Goal: Book appointment/travel/reservation

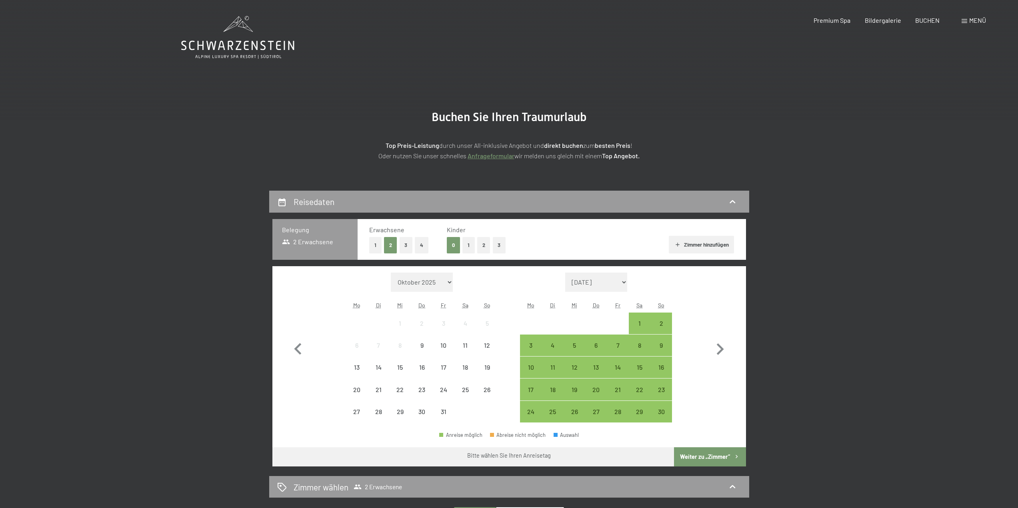
click at [487, 245] on button "2" at bounding box center [483, 245] width 13 height 16
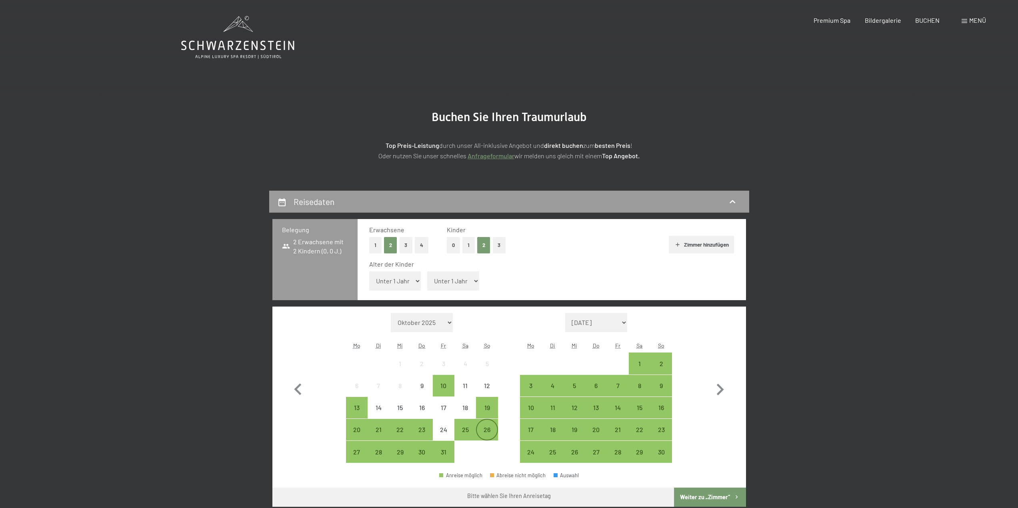
click at [482, 432] on div "26" at bounding box center [487, 437] width 20 height 20
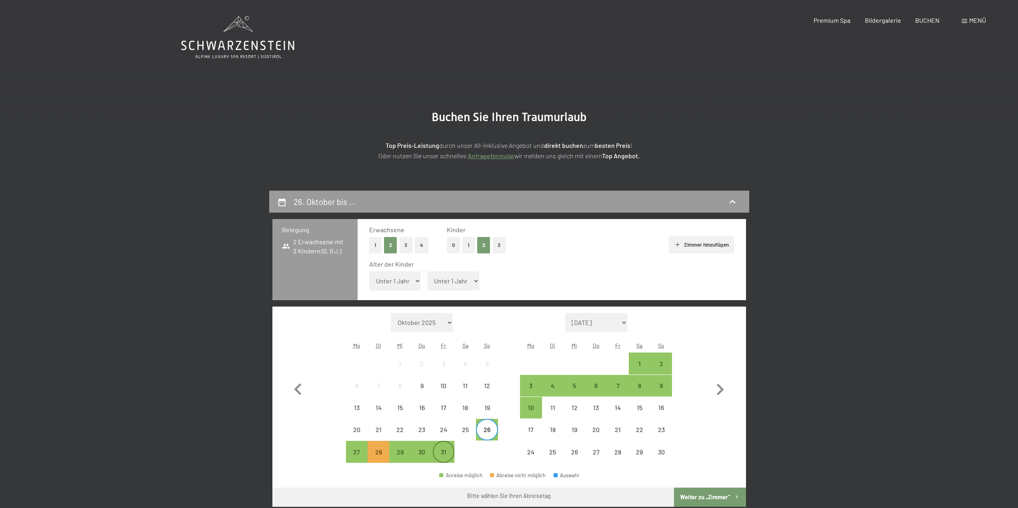
click at [450, 447] on div "31" at bounding box center [444, 452] width 20 height 20
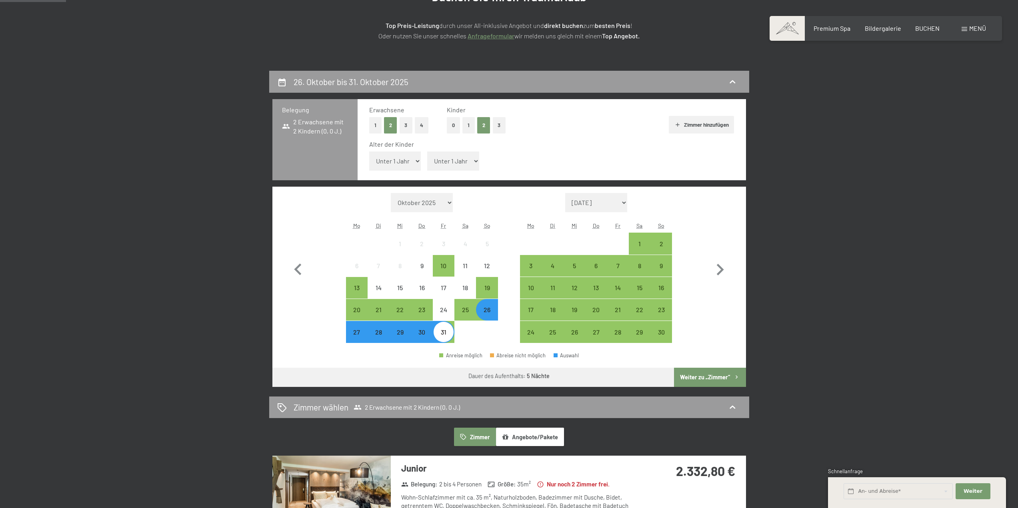
click at [704, 373] on button "Weiter zu „Zimmer“" at bounding box center [710, 377] width 72 height 19
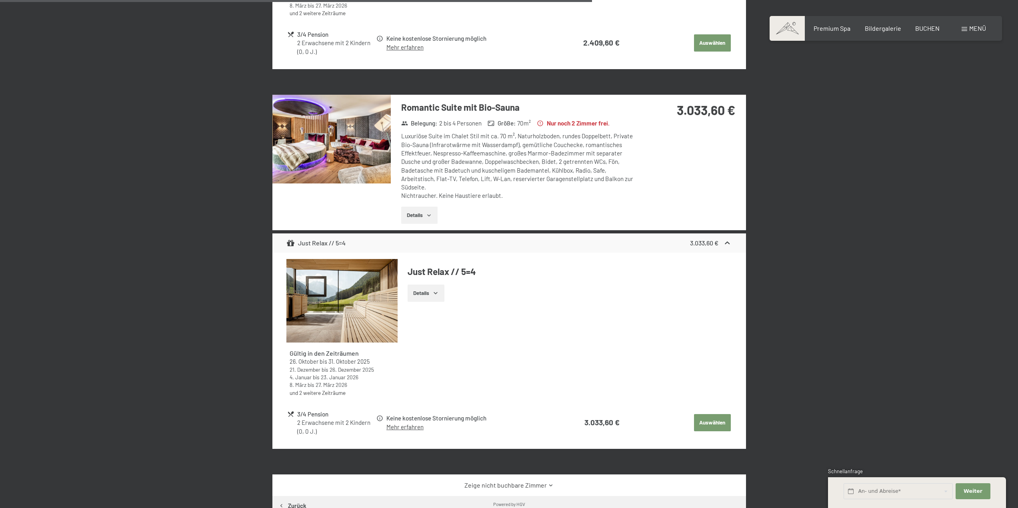
scroll to position [871, 0]
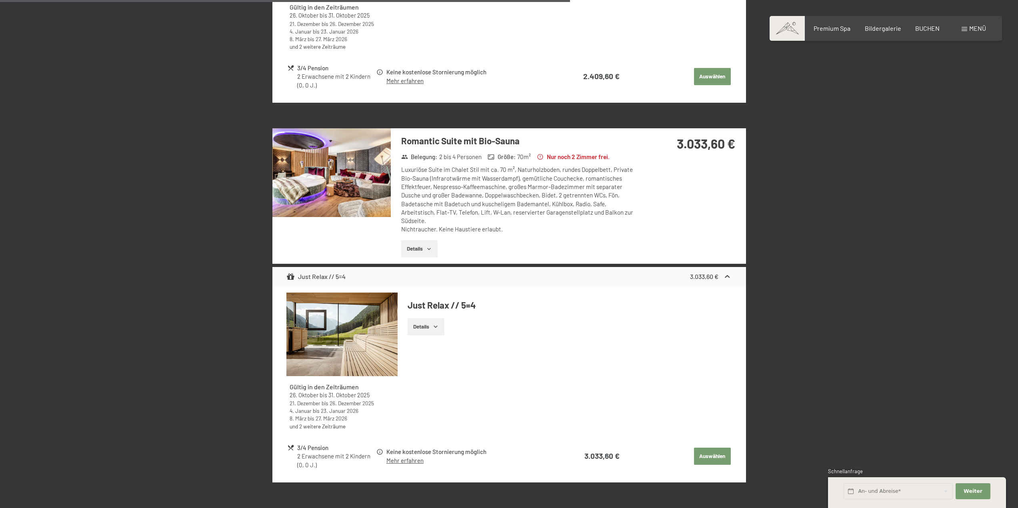
click at [426, 250] on icon "button" at bounding box center [429, 249] width 6 height 6
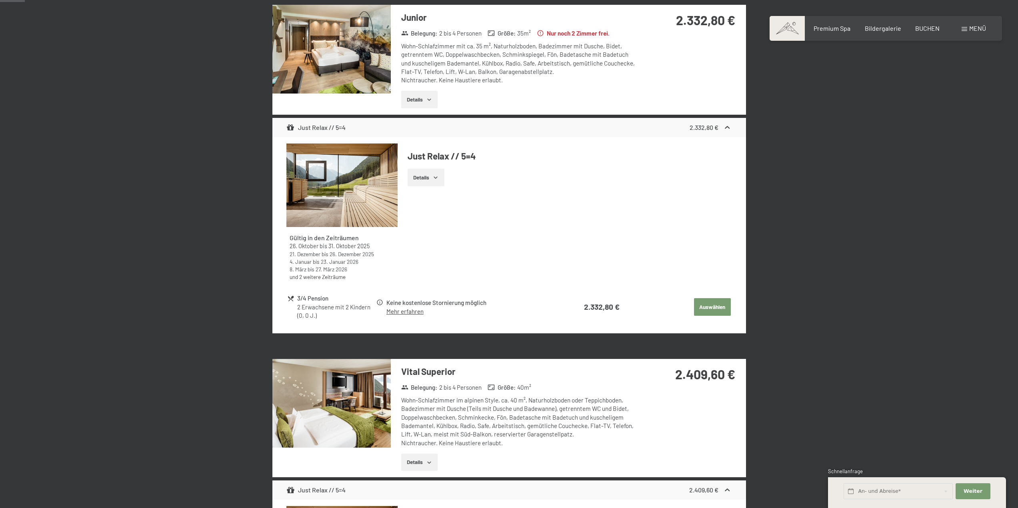
scroll to position [0, 0]
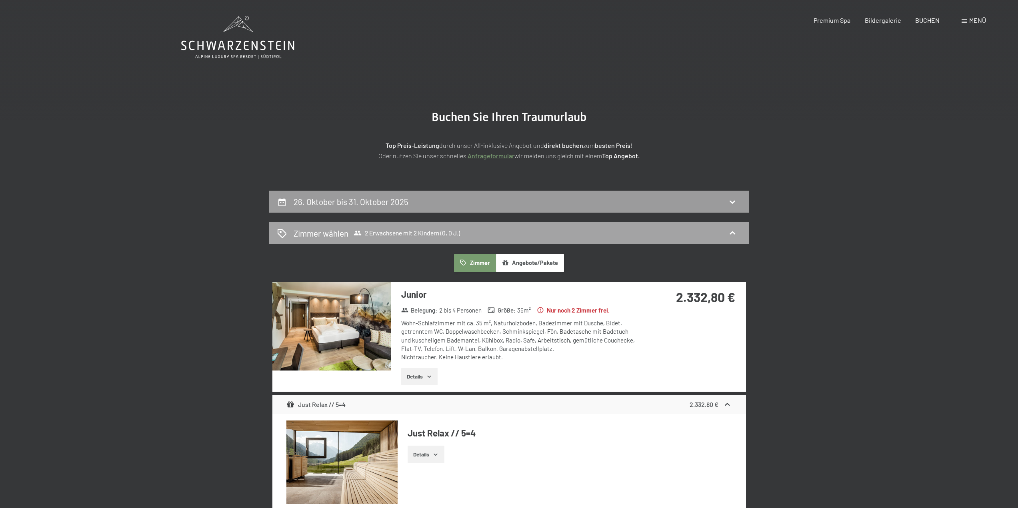
click at [500, 237] on div "Zimmer wählen 2 Erwachsene mit 2 Kindern (0, 0 J.)" at bounding box center [509, 234] width 464 height 12
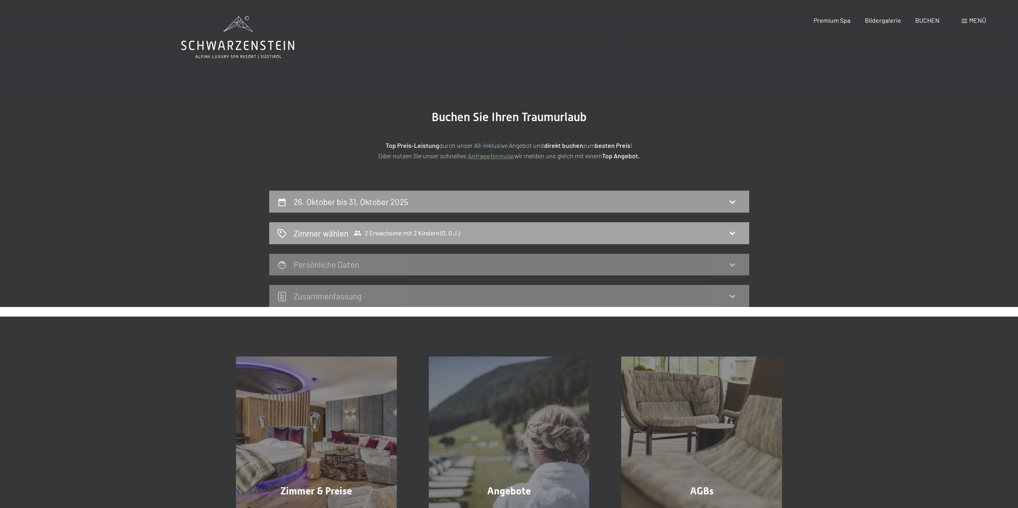
click at [709, 230] on div "Zimmer wählen 2 Erwachsene mit 2 Kindern (0, 0 J.)" at bounding box center [509, 234] width 464 height 12
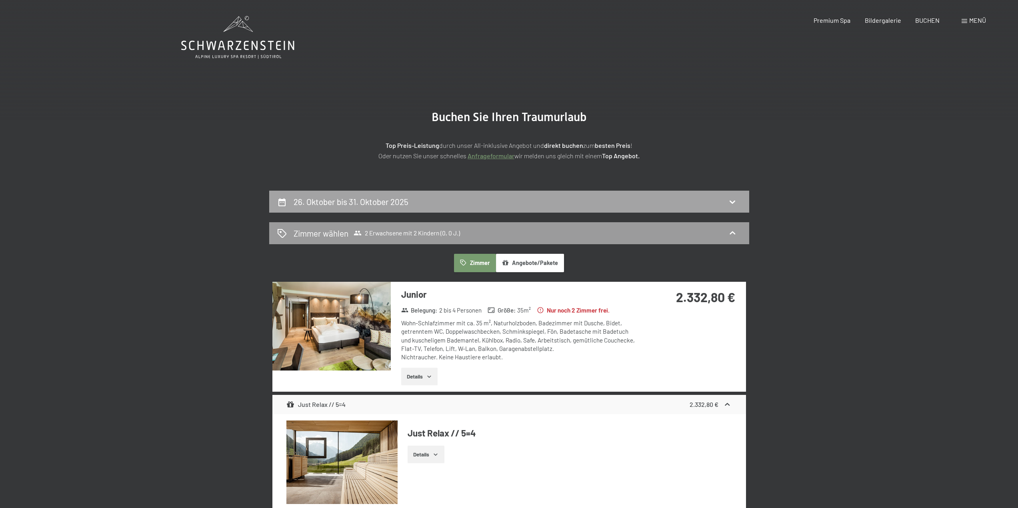
click at [450, 196] on div "26. Oktober bis 31. Oktober 2025" at bounding box center [509, 202] width 464 height 12
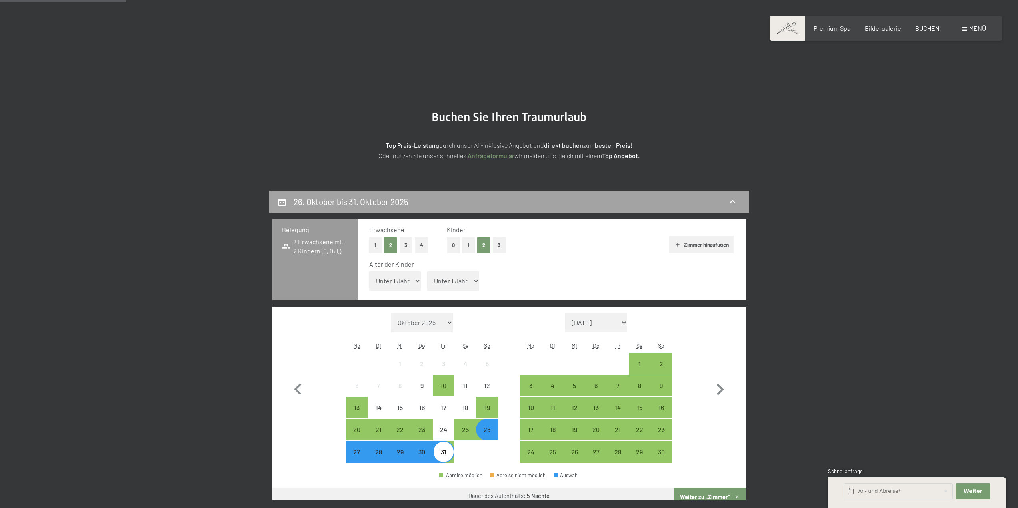
scroll to position [191, 0]
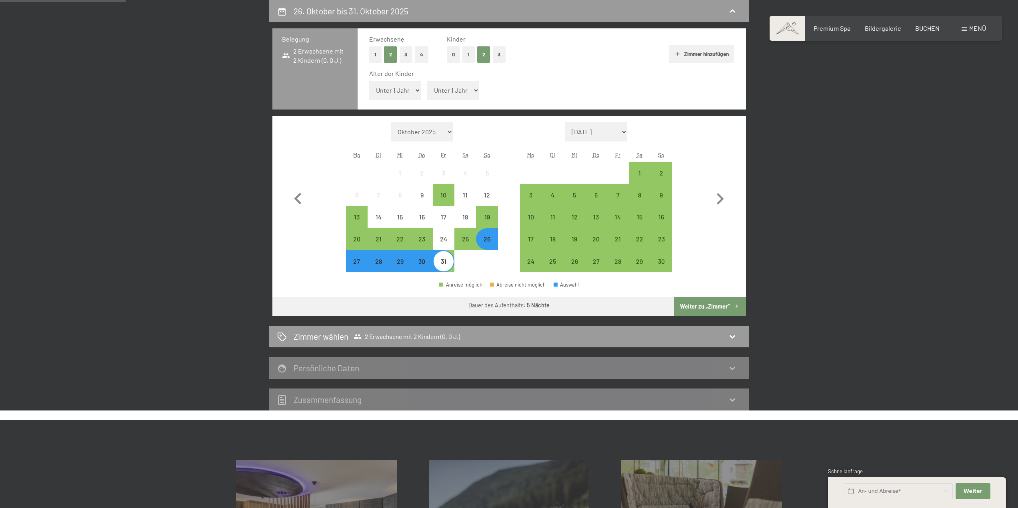
click at [407, 97] on select "Unter 1 Jahr 1 Jahr 2 Jahre 3 Jahre 4 Jahre 5 Jahre 6 Jahre 7 Jahre 8 Jahre 9 J…" at bounding box center [395, 90] width 52 height 19
select select "7"
click at [369, 81] on select "Unter 1 Jahr 1 Jahr 2 Jahre 3 Jahre 4 Jahre 5 Jahre 6 Jahre 7 Jahre 8 Jahre 9 J…" at bounding box center [395, 90] width 52 height 19
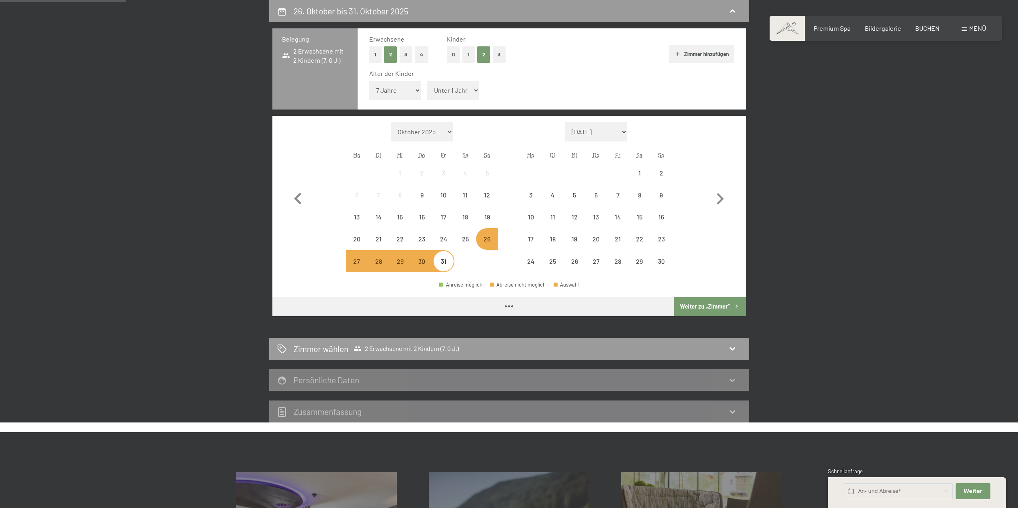
click at [474, 90] on select "Unter 1 Jahr 1 Jahr 2 Jahre 3 Jahre 4 Jahre 5 Jahre 6 Jahre 7 Jahre 8 Jahre 9 J…" at bounding box center [453, 90] width 52 height 19
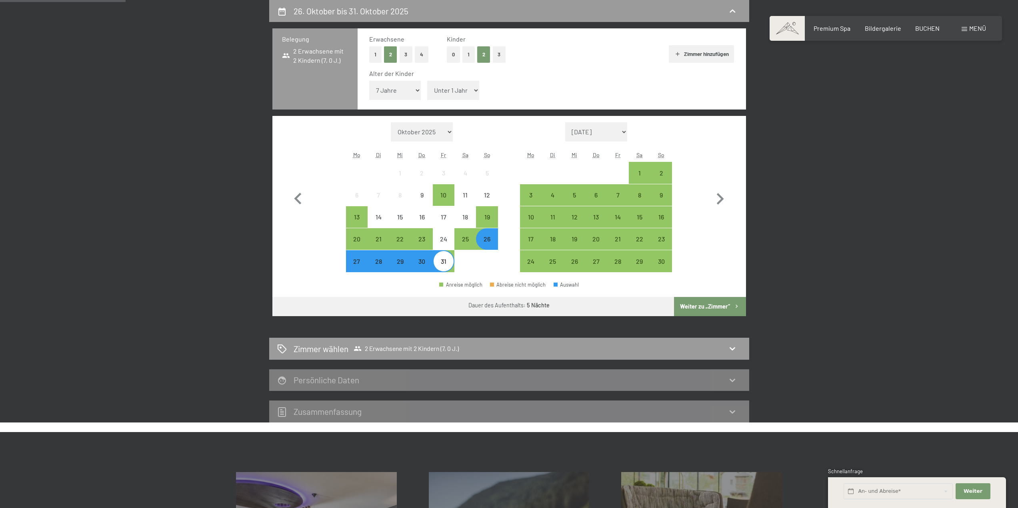
select select "11"
click at [427, 81] on select "Unter 1 Jahr 1 Jahr 2 Jahre 3 Jahre 4 Jahre 5 Jahre 6 Jahre 7 Jahre 8 Jahre 9 J…" at bounding box center [453, 90] width 52 height 19
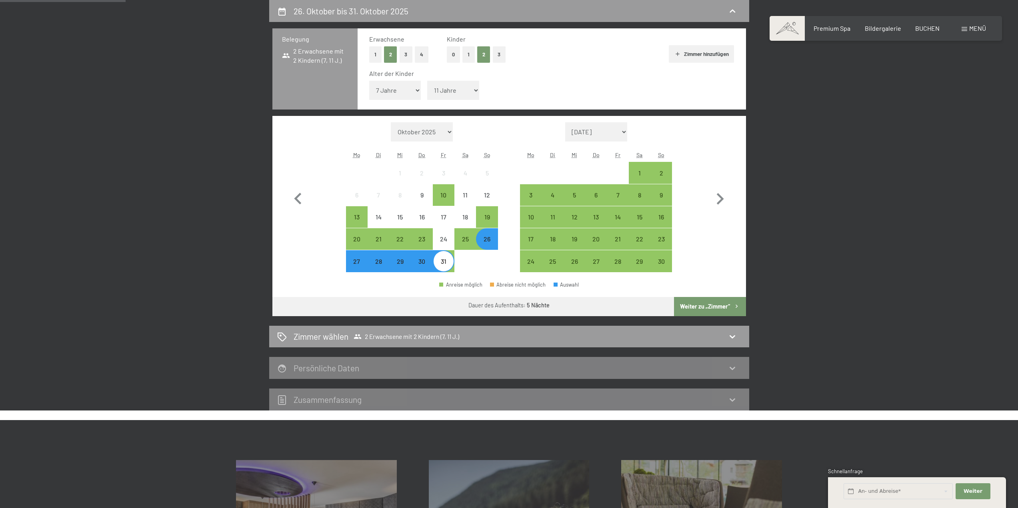
click at [730, 310] on button "Weiter zu „Zimmer“" at bounding box center [710, 306] width 72 height 19
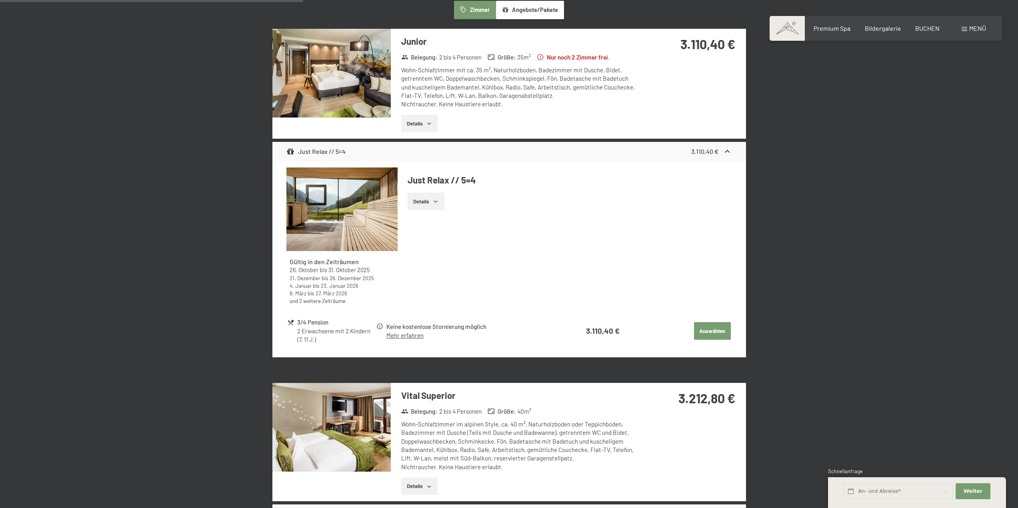
scroll to position [471, 0]
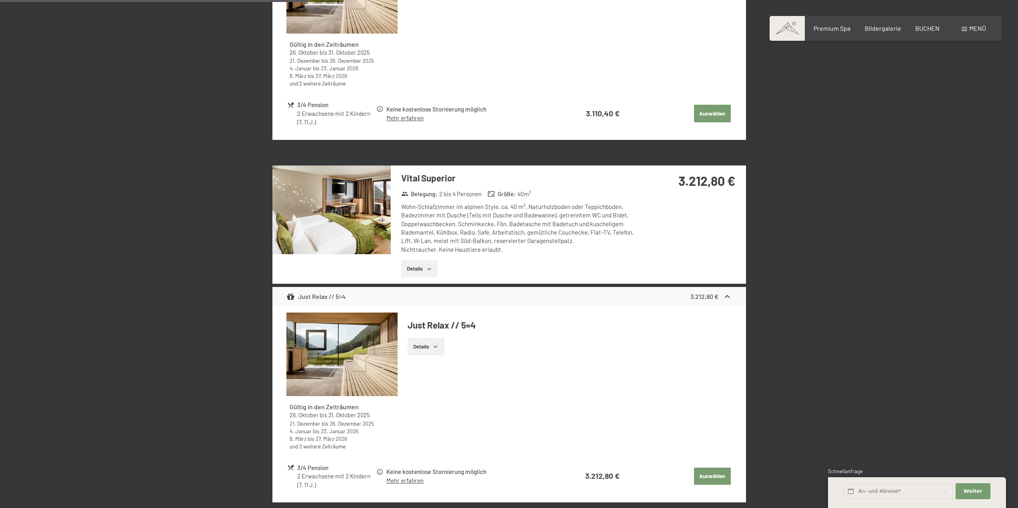
click at [380, 226] on img at bounding box center [331, 210] width 118 height 89
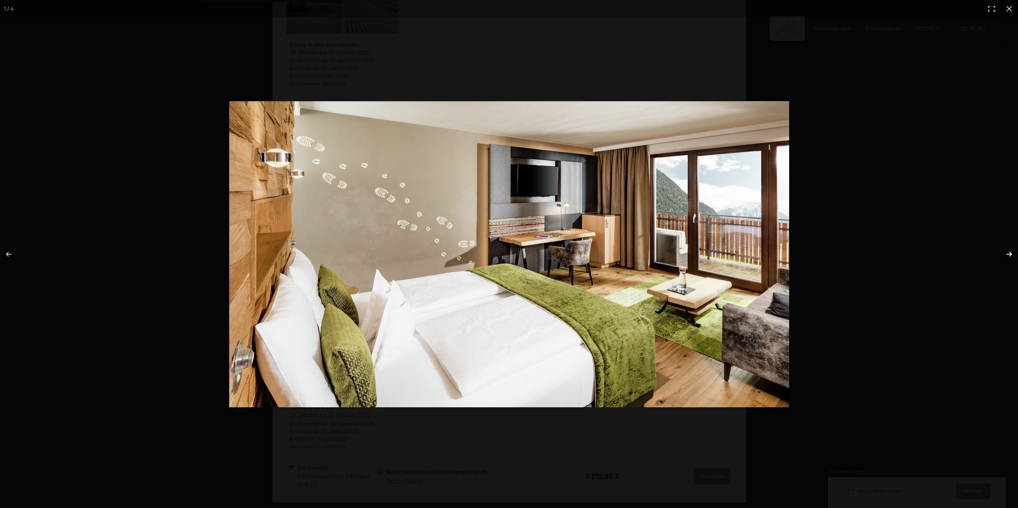
click at [1009, 254] on button "button" at bounding box center [1004, 254] width 28 height 40
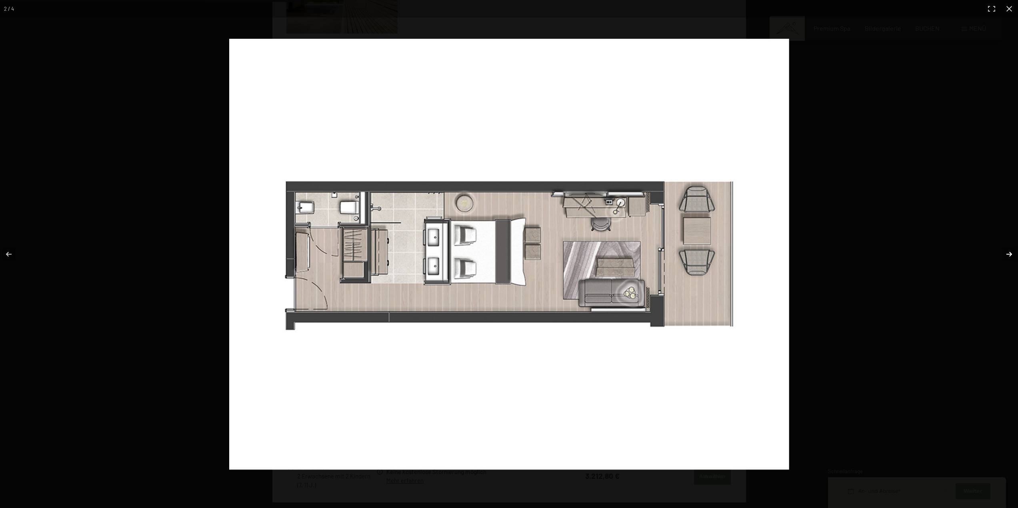
click at [1009, 254] on button "button" at bounding box center [1004, 254] width 28 height 40
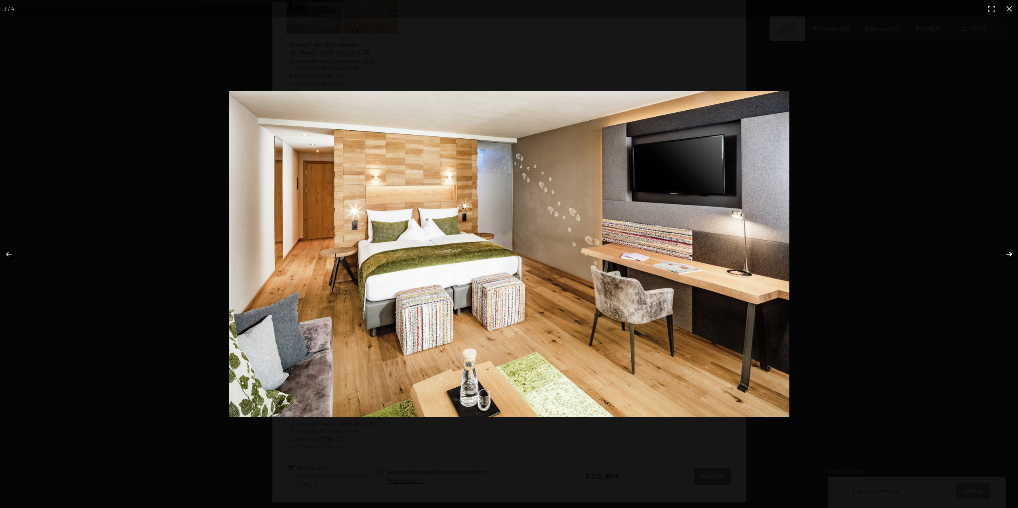
click at [1009, 254] on button "button" at bounding box center [1004, 254] width 28 height 40
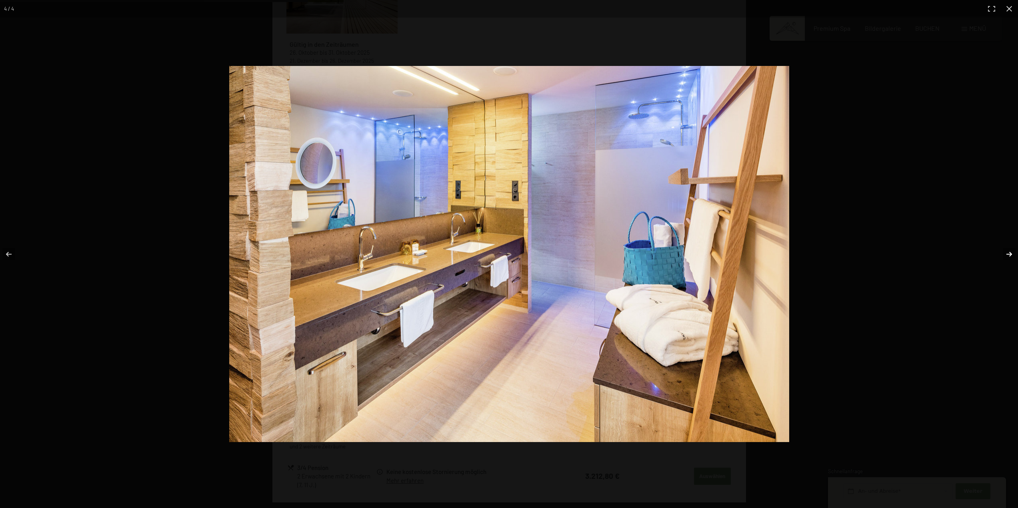
click at [1009, 254] on button "button" at bounding box center [1004, 254] width 28 height 40
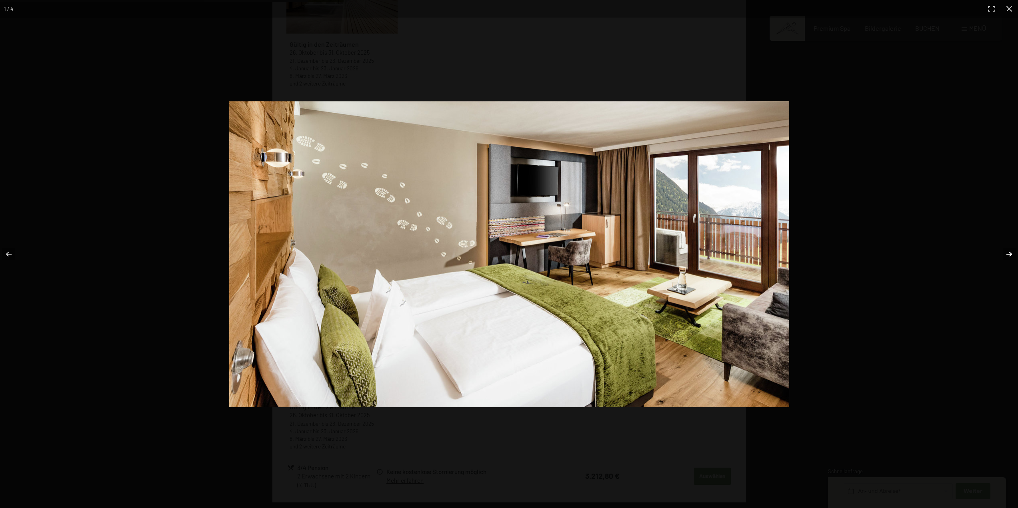
click at [1009, 254] on button "button" at bounding box center [1004, 254] width 28 height 40
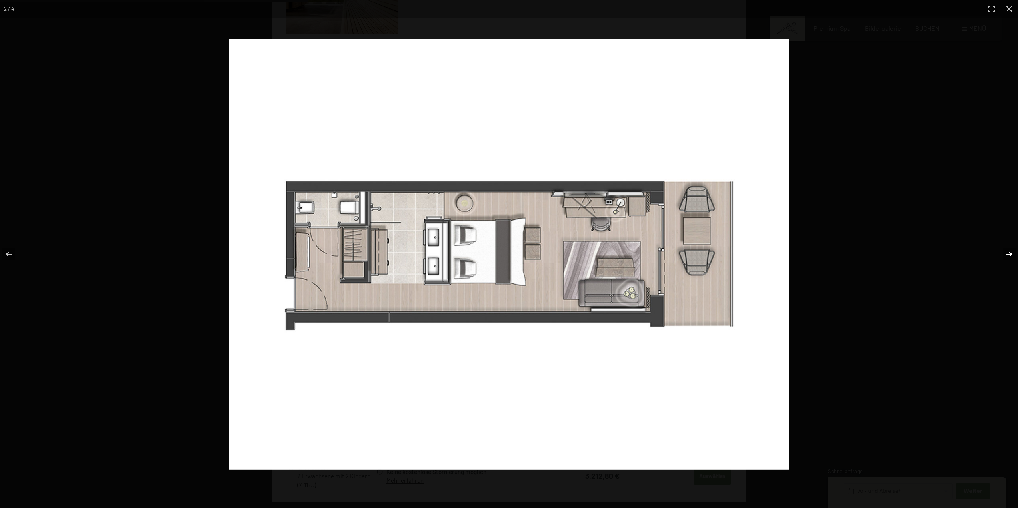
click at [1009, 254] on button "button" at bounding box center [1004, 254] width 28 height 40
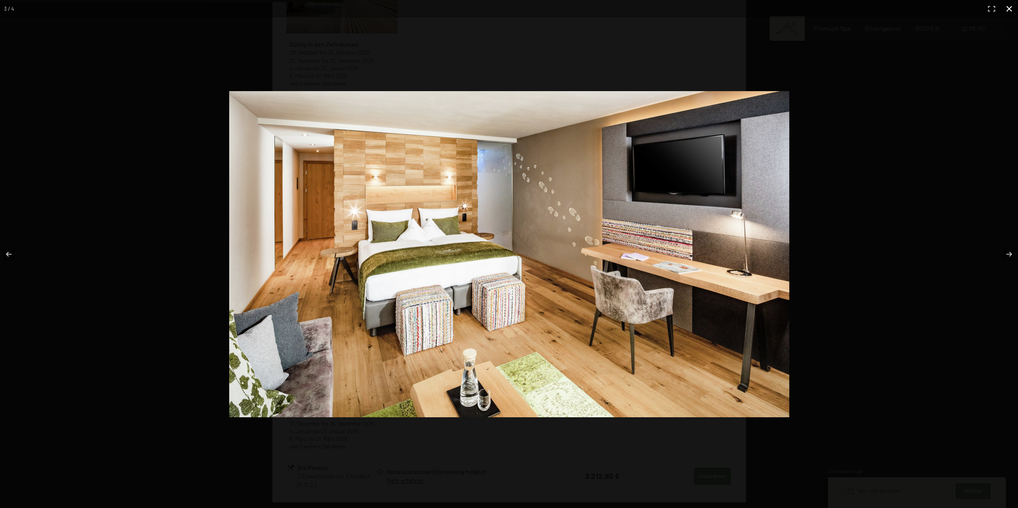
click at [1008, 8] on button "button" at bounding box center [1009, 9] width 18 height 18
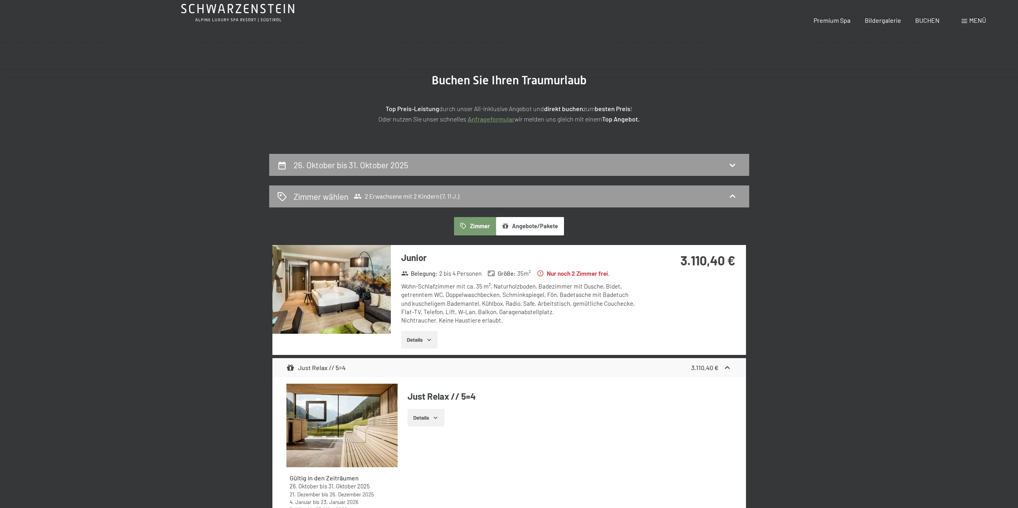
scroll to position [0, 0]
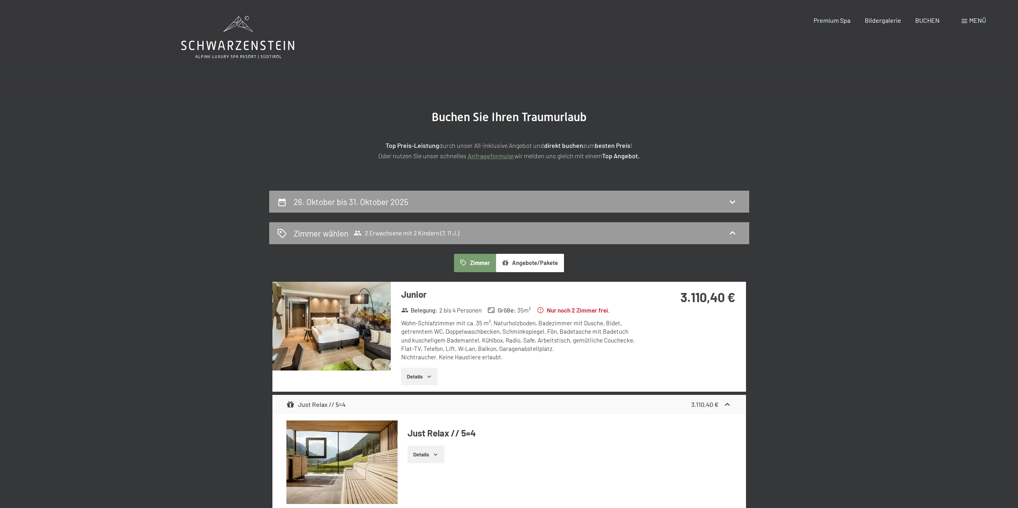
click at [500, 155] on link "Anfrageformular" at bounding box center [491, 156] width 47 height 8
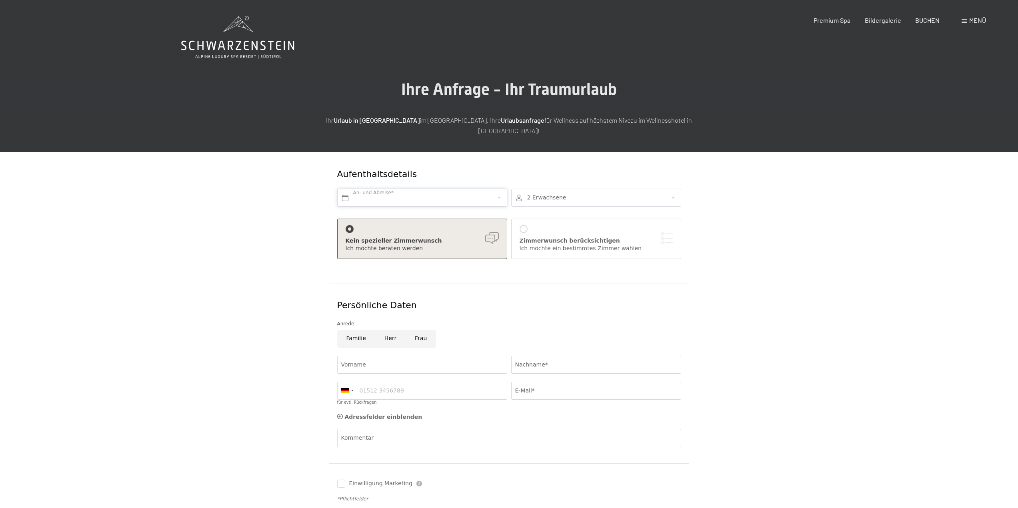
click at [496, 191] on input "text" at bounding box center [422, 198] width 170 height 18
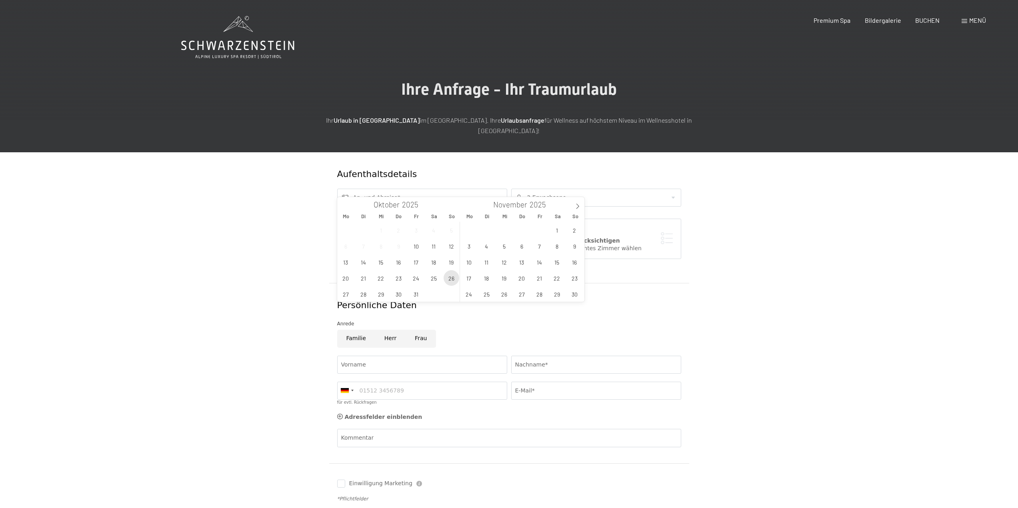
click at [452, 280] on span "26" at bounding box center [452, 278] width 16 height 16
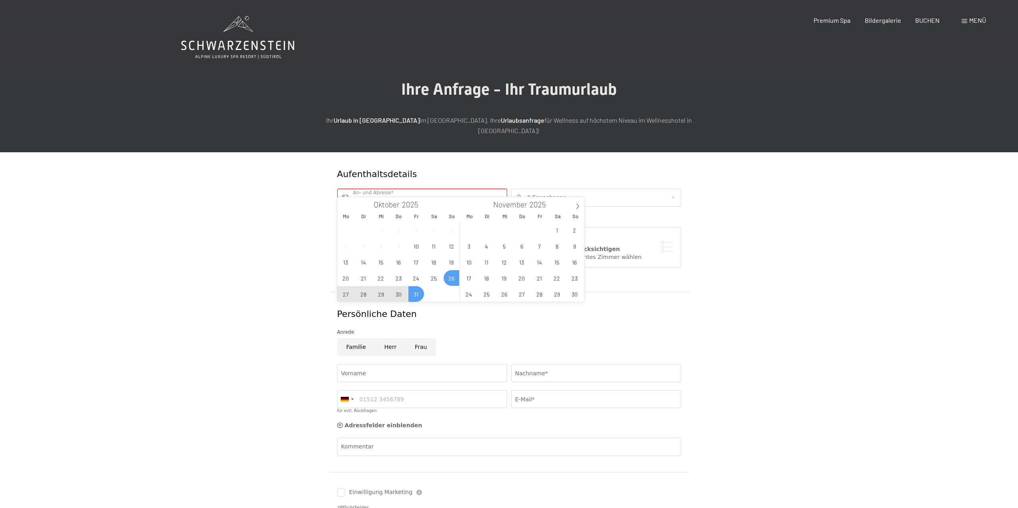
click at [415, 295] on span "31" at bounding box center [416, 294] width 16 height 16
type input "[DATE] - [DATE]"
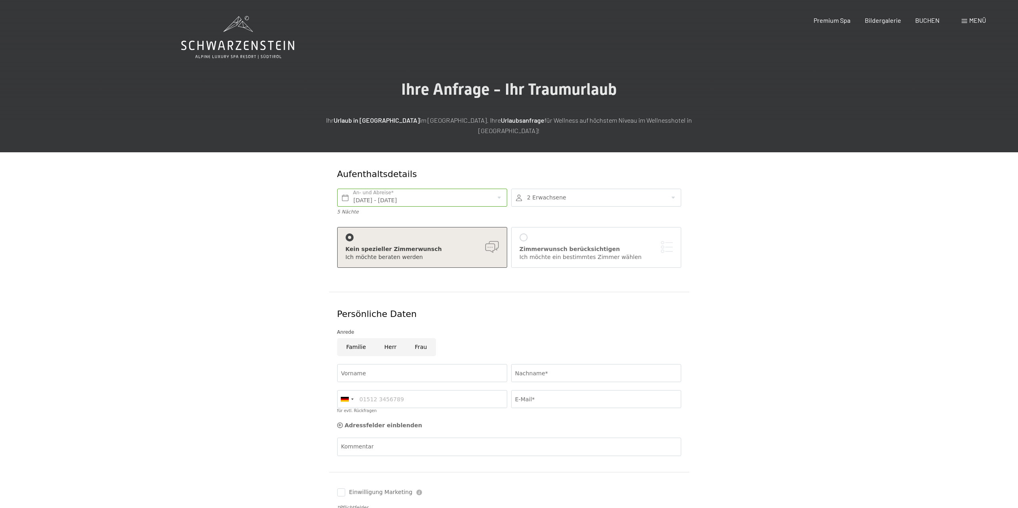
click at [545, 190] on div at bounding box center [596, 198] width 170 height 18
click at [666, 244] on icon at bounding box center [668, 247] width 6 height 6
type input "1"
select select
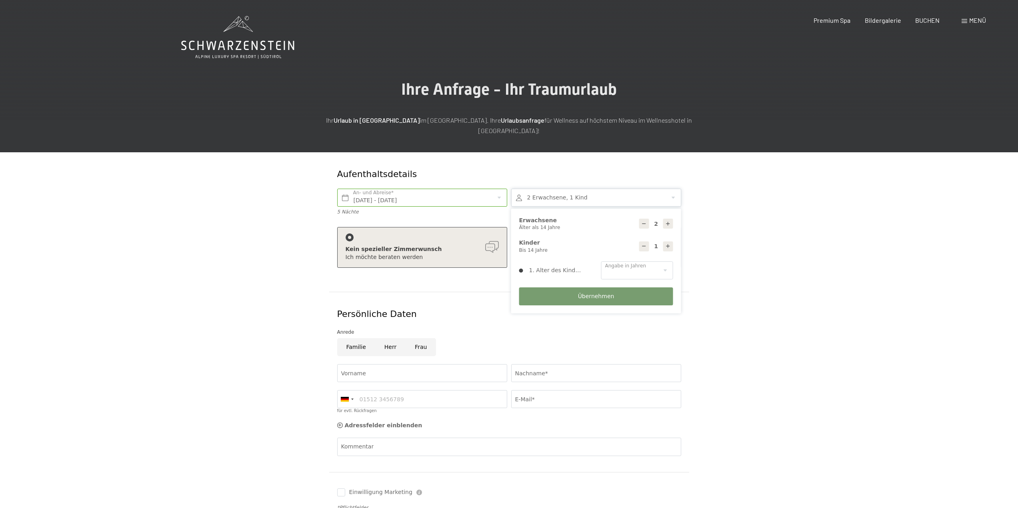
click at [666, 244] on icon at bounding box center [668, 247] width 6 height 6
type input "2"
select select
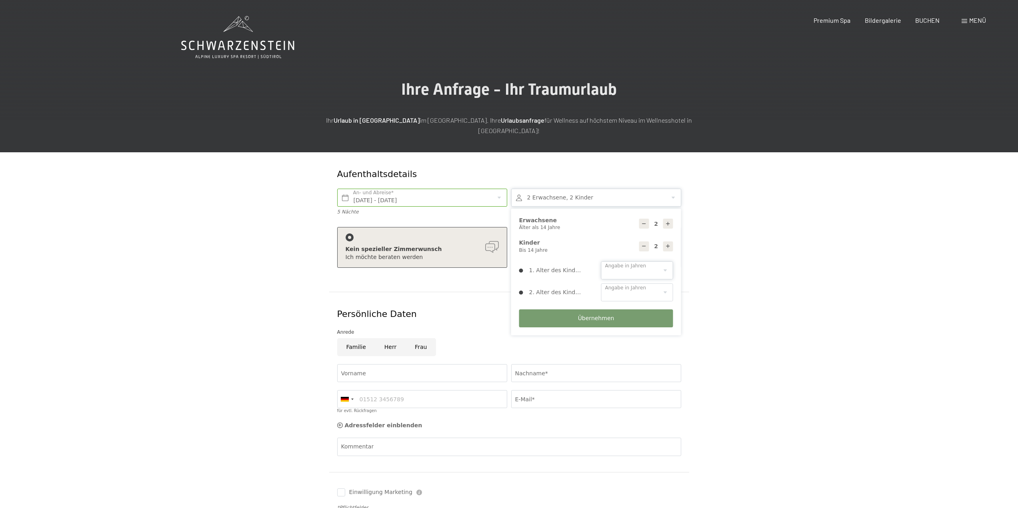
click at [647, 266] on select "0 1 2 3 4 5 6 7 8 9 10 11 12 13 14" at bounding box center [637, 271] width 72 height 18
select select "7"
click at [601, 262] on select "0 1 2 3 4 5 6 7 8 9 10 11 12 13 14" at bounding box center [637, 271] width 72 height 18
click at [626, 286] on select "0 1 2 3 4 5 6 7 8 9 10 11 12 13 14" at bounding box center [637, 293] width 72 height 18
select select "11"
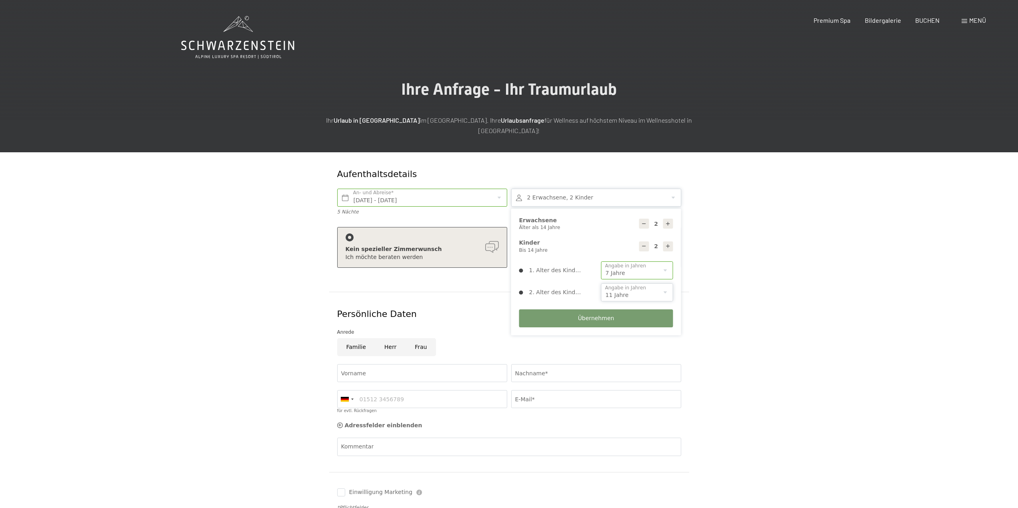
click at [601, 284] on select "0 1 2 3 4 5 6 7 8 9 10 11 12 13 14" at bounding box center [637, 293] width 72 height 18
click at [620, 420] on div "Adressfelder einblenden Adressfelder ausblenden" at bounding box center [509, 426] width 348 height 16
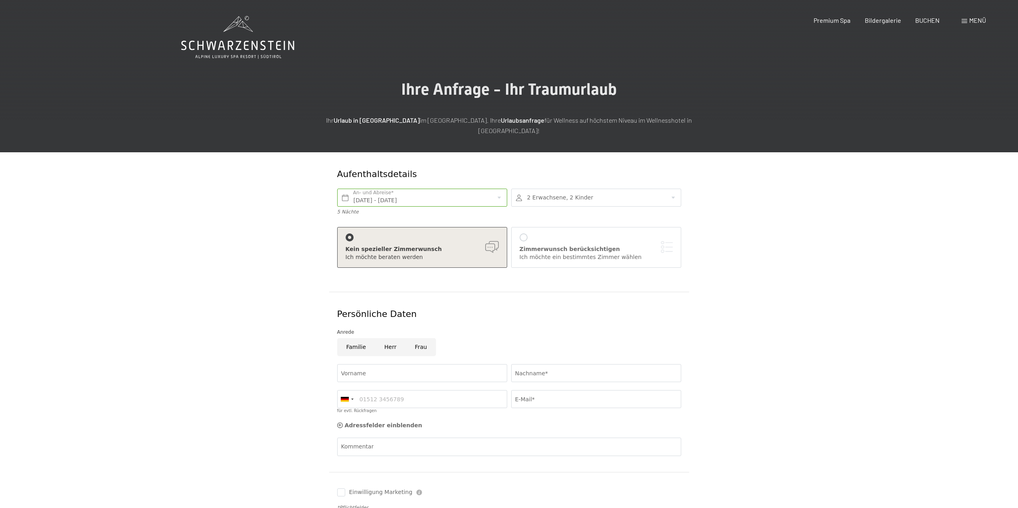
click at [603, 189] on div at bounding box center [596, 198] width 170 height 18
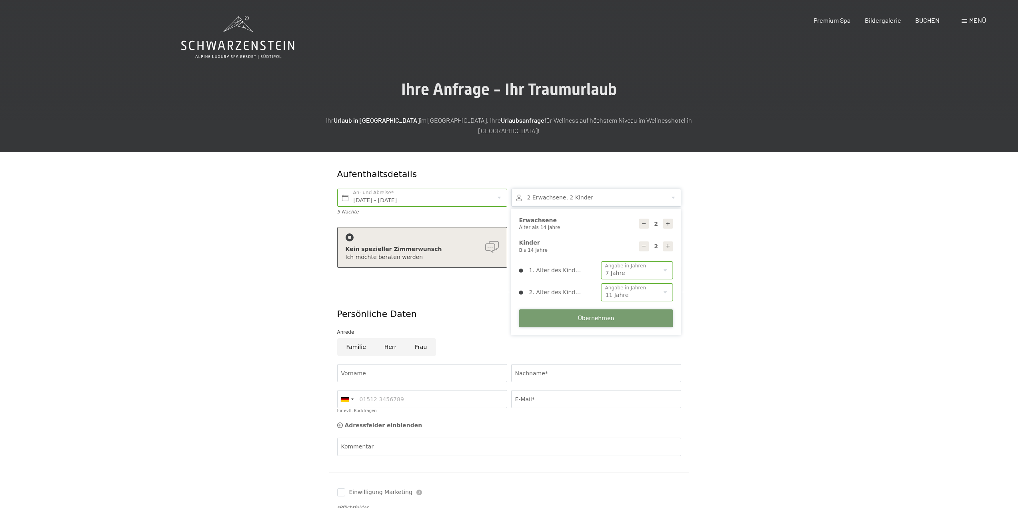
click at [639, 310] on button "Übernehmen" at bounding box center [596, 319] width 154 height 18
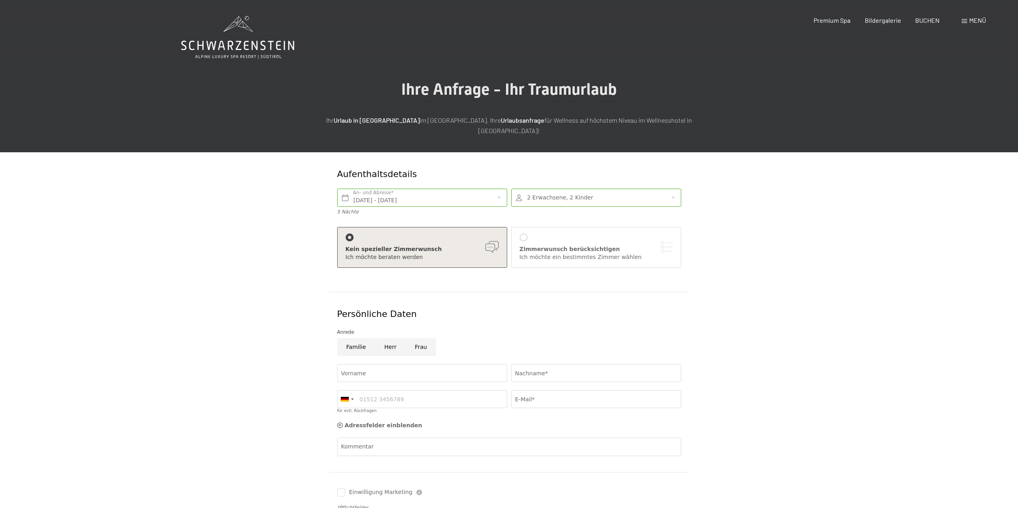
click at [574, 189] on div at bounding box center [596, 198] width 170 height 18
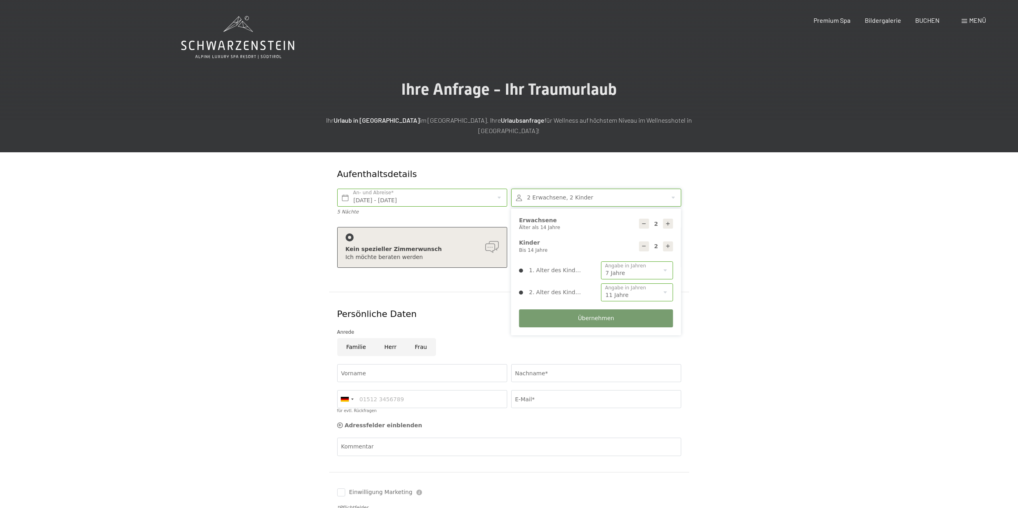
click at [293, 355] on form "Aufenthaltsdetails [DATE] - [DATE] An- und Abreise* 5 Nächte 2 Erwachsene, 2 Ki…" at bounding box center [509, 352] width 546 height 401
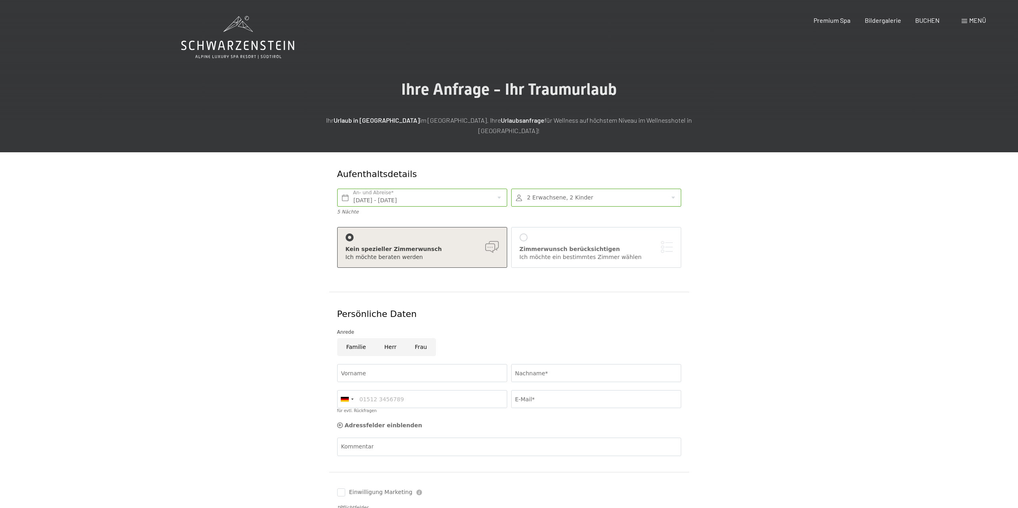
click at [386, 340] on input "Herr" at bounding box center [390, 347] width 30 height 18
radio input "true"
click at [379, 364] on input "Vorname" at bounding box center [422, 373] width 170 height 18
type input "[PERSON_NAME]"
type input "Lampe"
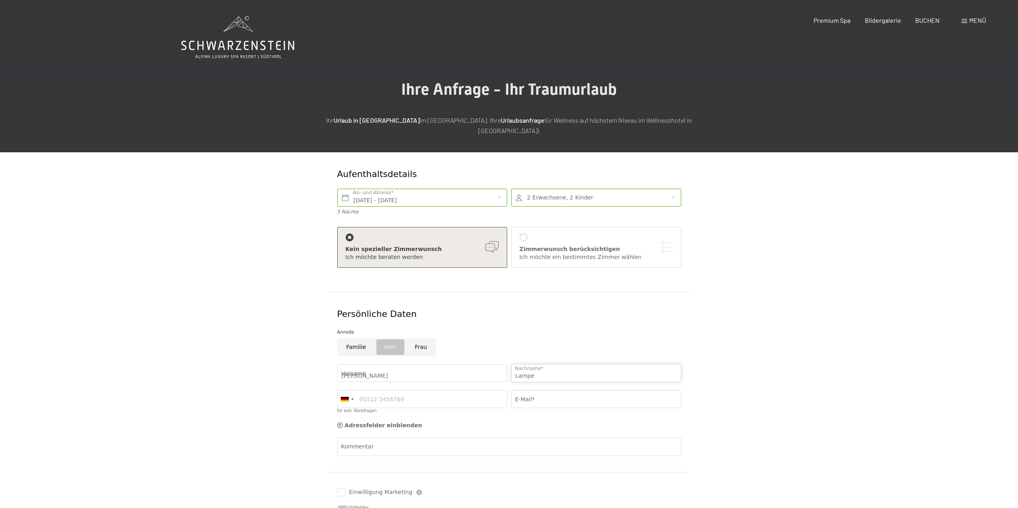
type input "01715611542"
drag, startPoint x: 609, startPoint y: 388, endPoint x: 448, endPoint y: 399, distance: 161.1
click at [448, 399] on div "[PERSON_NAME] Lampe Nachname* [GEOGRAPHIC_DATA] ([GEOGRAPHIC_DATA]) +49 [GEOGRA…" at bounding box center [509, 391] width 348 height 62
type input "[EMAIL_ADDRESS][DOMAIN_NAME]"
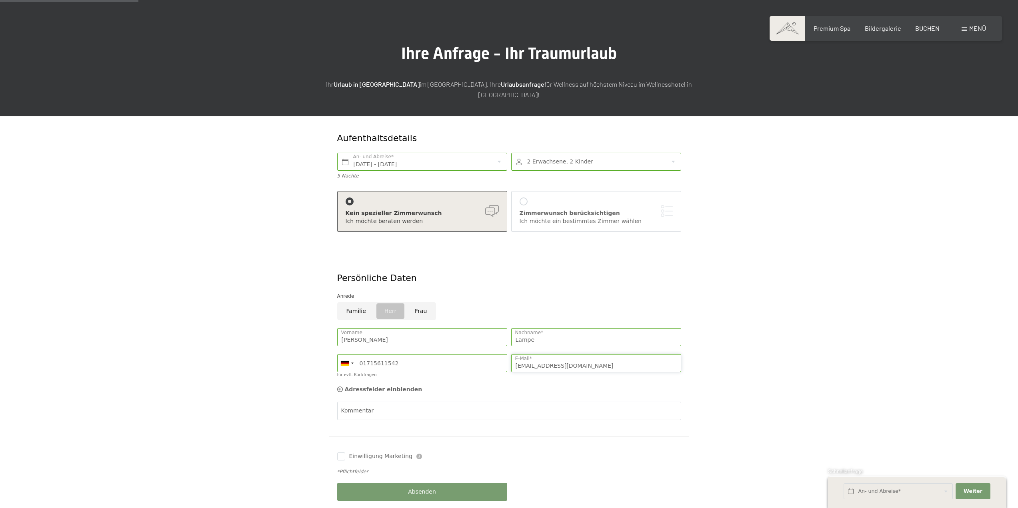
scroll to position [80, 0]
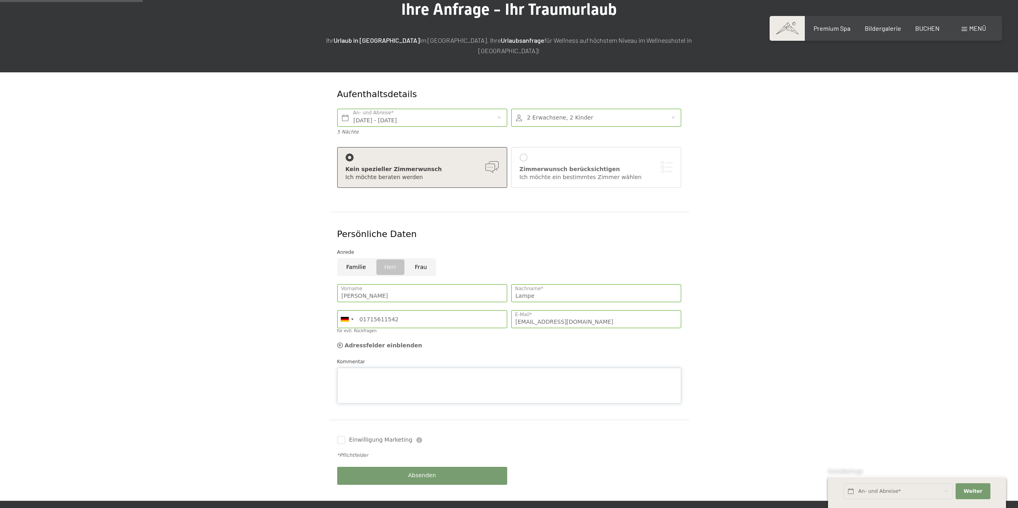
click at [438, 368] on textarea "Kommentar" at bounding box center [509, 386] width 344 height 36
click at [461, 368] on textarea "Kommentar" at bounding box center [509, 386] width 344 height 36
click at [470, 386] on textarea "Sehr geehrte Damen und Herren, ich hatte bereits ein Angebot angefragt - allerd…" at bounding box center [509, 386] width 344 height 36
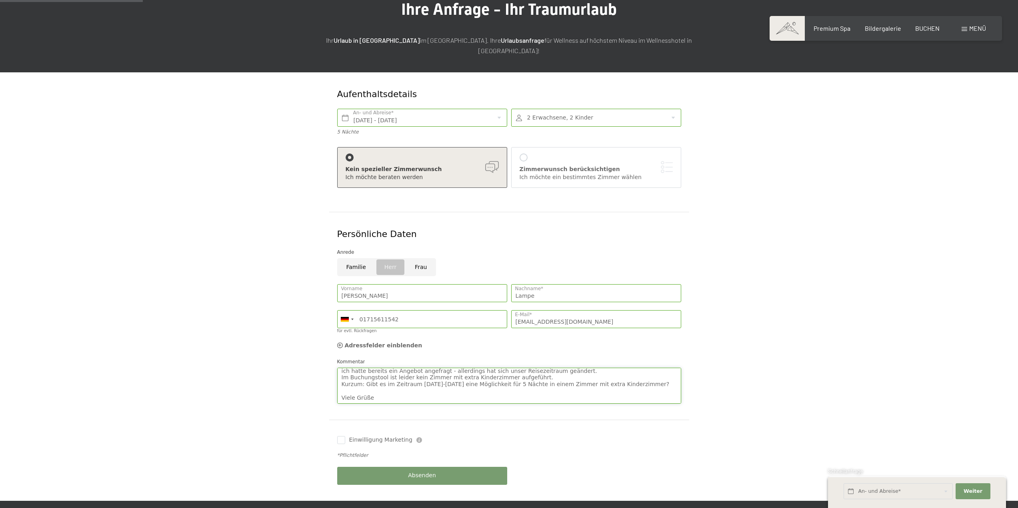
scroll to position [28, 0]
type textarea "Sehr geehrte Damen und Herren, ich hatte bereits ein Angebot angefragt - allerd…"
click at [468, 468] on button "Absenden" at bounding box center [422, 476] width 170 height 18
